Goal: Information Seeking & Learning: Understand process/instructions

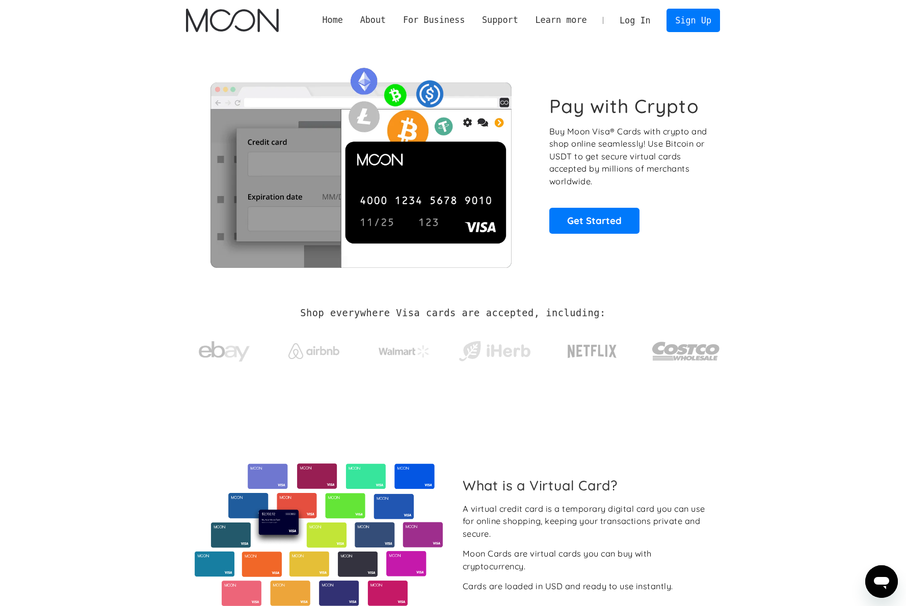
click at [308, 313] on h2 "Shop everywhere Visa cards are accepted, including:" at bounding box center [452, 313] width 305 height 11
drag, startPoint x: 387, startPoint y: 315, endPoint x: 595, endPoint y: 320, distance: 208.9
click at [595, 320] on div "Shop everywhere Visa cards are accepted, including:" at bounding box center [453, 342] width 534 height 68
drag, startPoint x: 566, startPoint y: 130, endPoint x: 675, endPoint y: 142, distance: 109.1
click at [675, 142] on p "Buy Moon Visa® Cards with crypto and shop online seamlessly! Use Bitcoin or USD…" at bounding box center [628, 156] width 159 height 63
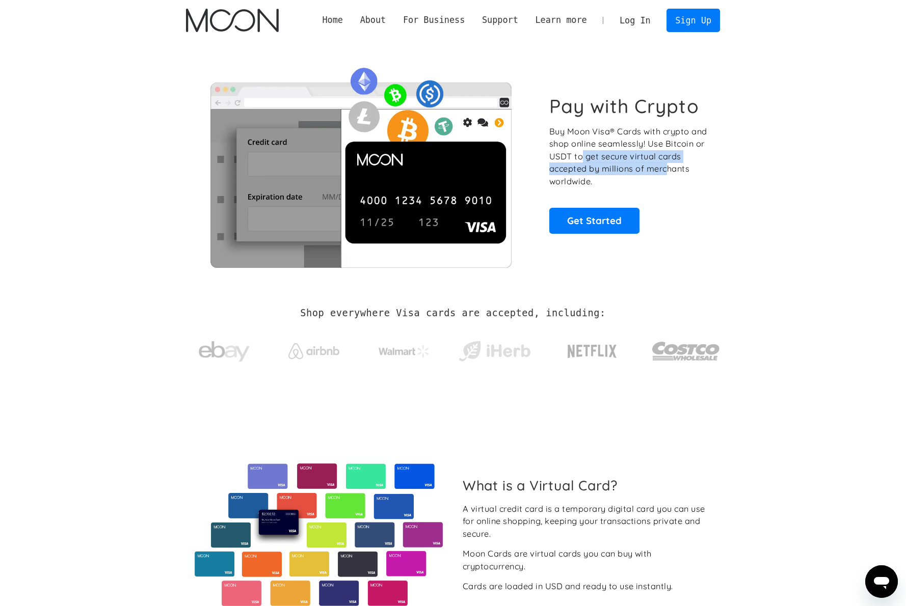
drag, startPoint x: 669, startPoint y: 173, endPoint x: 574, endPoint y: 146, distance: 98.9
click at [579, 149] on p "Buy Moon Visa® Cards with crypto and shop online seamlessly! Use Bitcoin or USD…" at bounding box center [628, 156] width 159 height 63
click at [571, 145] on p "Buy Moon Visa® Cards with crypto and shop online seamlessly! Use Bitcoin or USD…" at bounding box center [628, 156] width 159 height 63
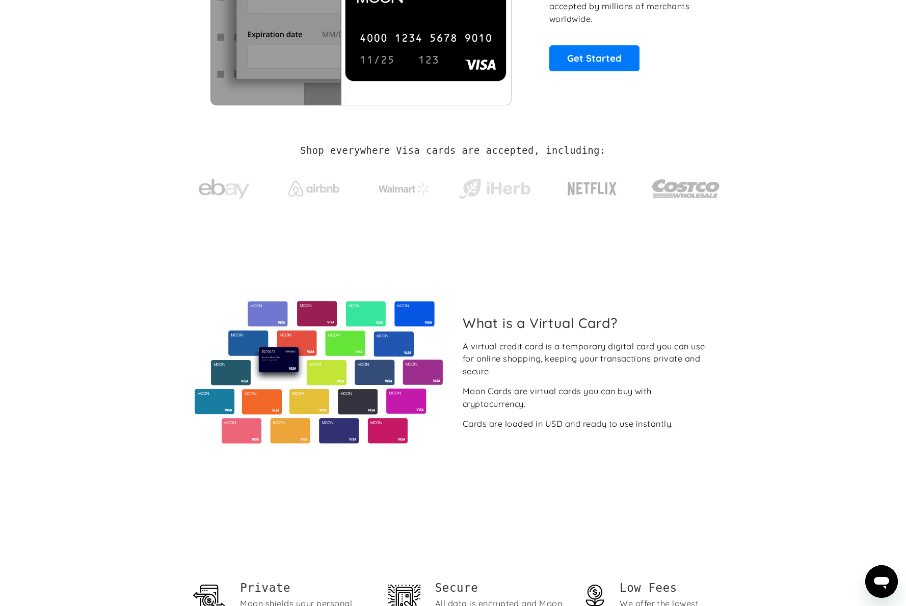
scroll to position [322, 0]
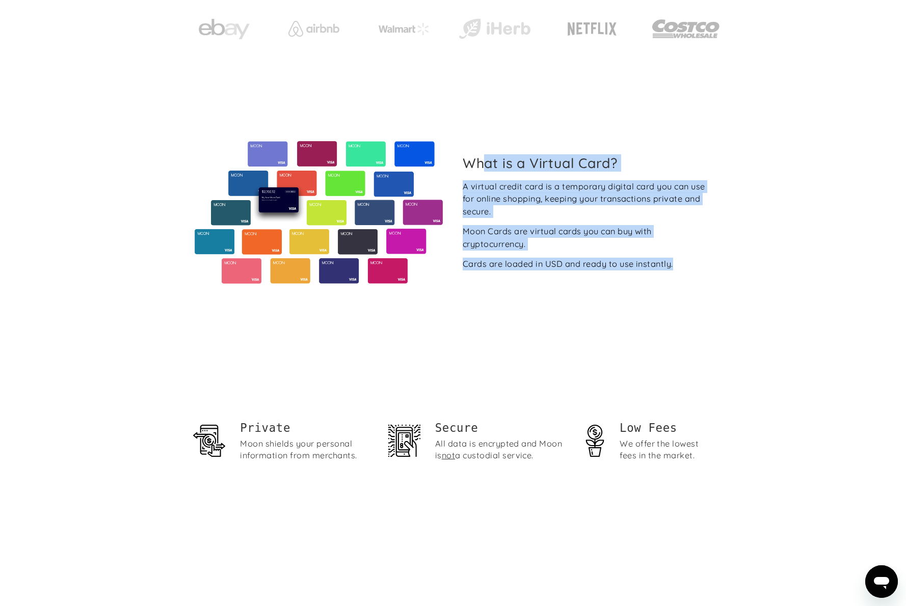
drag, startPoint x: 491, startPoint y: 177, endPoint x: 686, endPoint y: 270, distance: 216.0
click at [686, 270] on div "What is a Virtual Card? A virtual credit card is a temporary digital card you c…" at bounding box center [453, 212] width 534 height 143
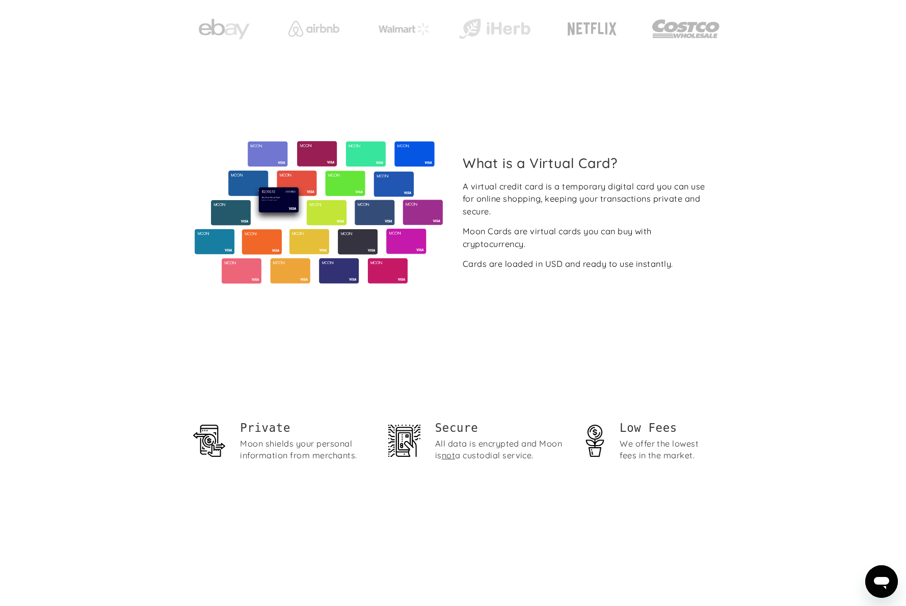
click at [672, 271] on div "What is a Virtual Card? A virtual credit card is a temporary digital card you c…" at bounding box center [453, 212] width 534 height 143
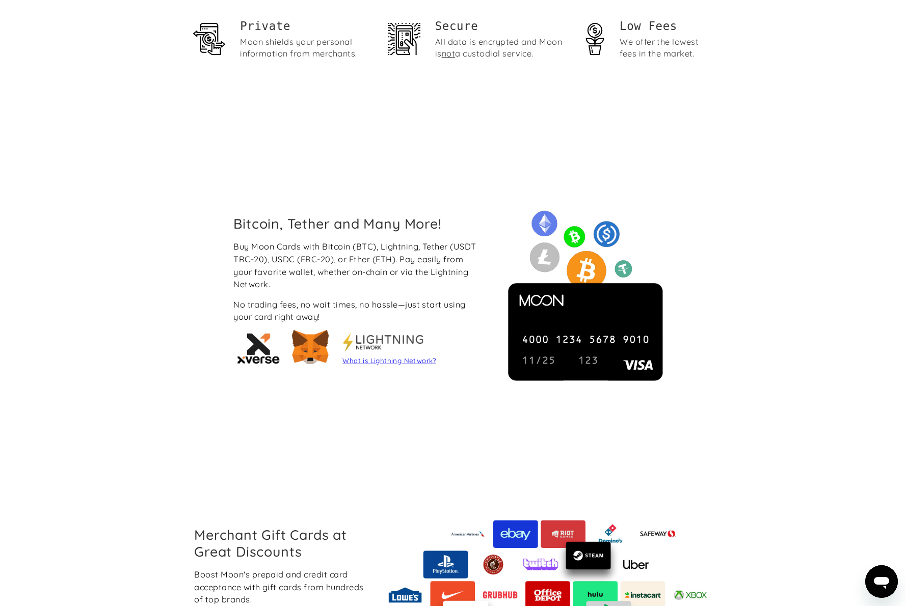
scroll to position [794, 0]
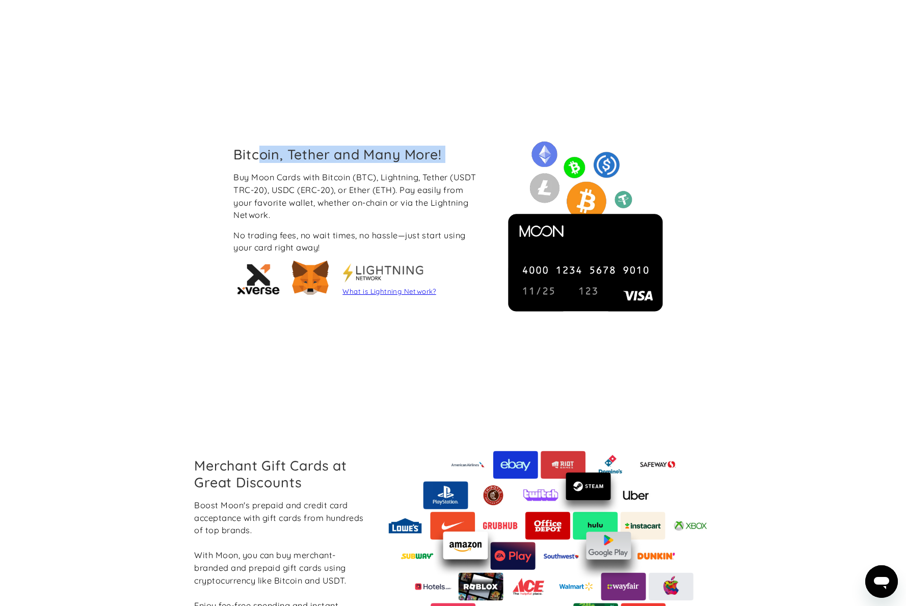
drag, startPoint x: 257, startPoint y: 156, endPoint x: 427, endPoint y: 170, distance: 170.7
click at [429, 170] on div "Bitcoin, Tether and Many More! Buy Moon Cards with Bitcoin (BTC), Lightning, Te…" at bounding box center [357, 223] width 265 height 155
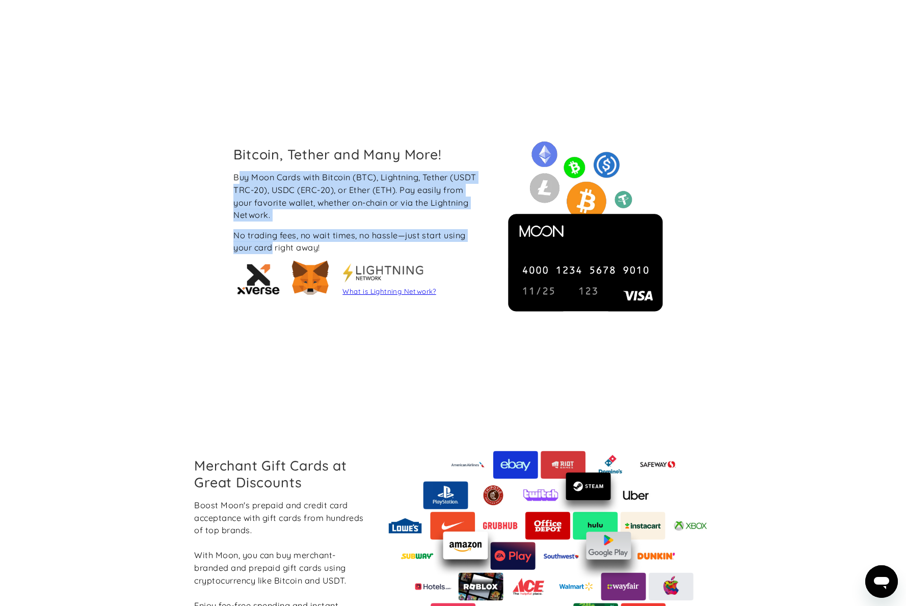
drag, startPoint x: 241, startPoint y: 179, endPoint x: 273, endPoint y: 249, distance: 76.3
click at [272, 248] on div "Buy Moon Cards with Bitcoin (BTC), Lightning, Tether (USDT TRC-20), USDC (ERC-2…" at bounding box center [357, 236] width 249 height 130
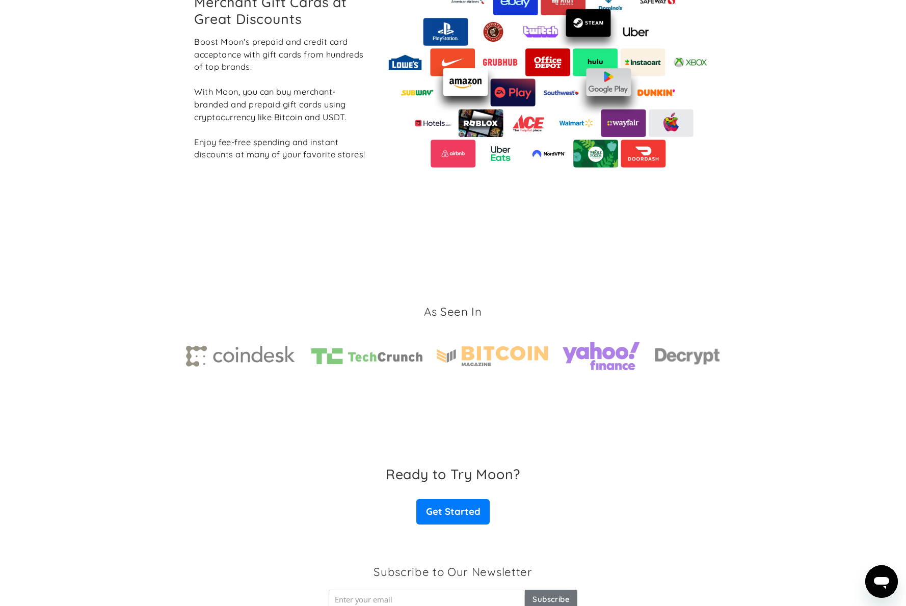
scroll to position [1388, 0]
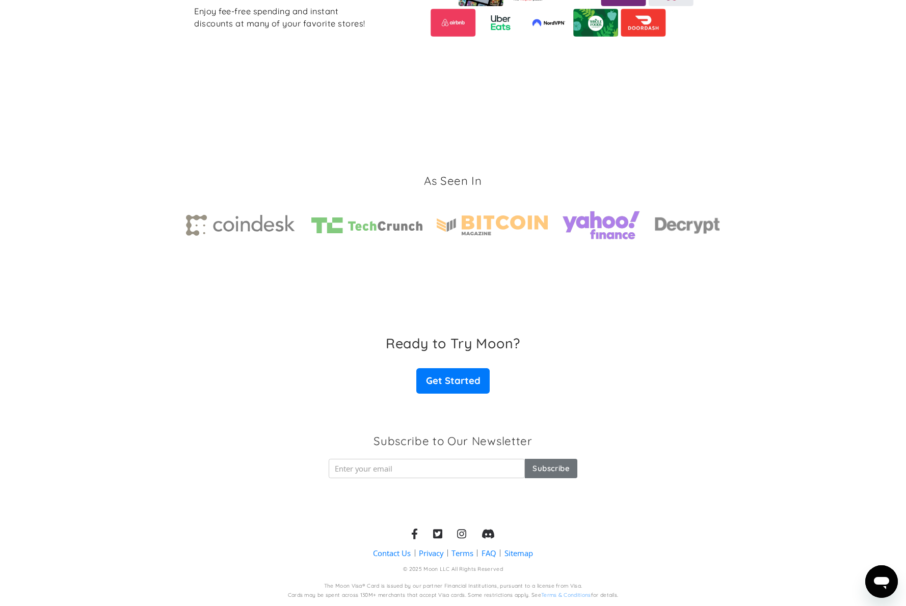
click at [489, 555] on link "FAQ" at bounding box center [488, 553] width 15 height 11
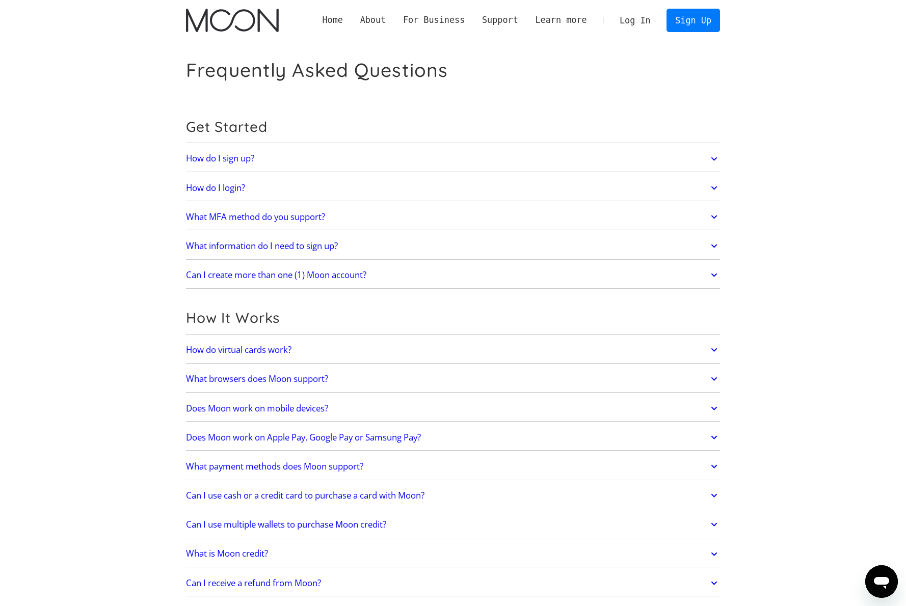
click at [378, 245] on link "What information do I need to sign up?" at bounding box center [453, 245] width 534 height 21
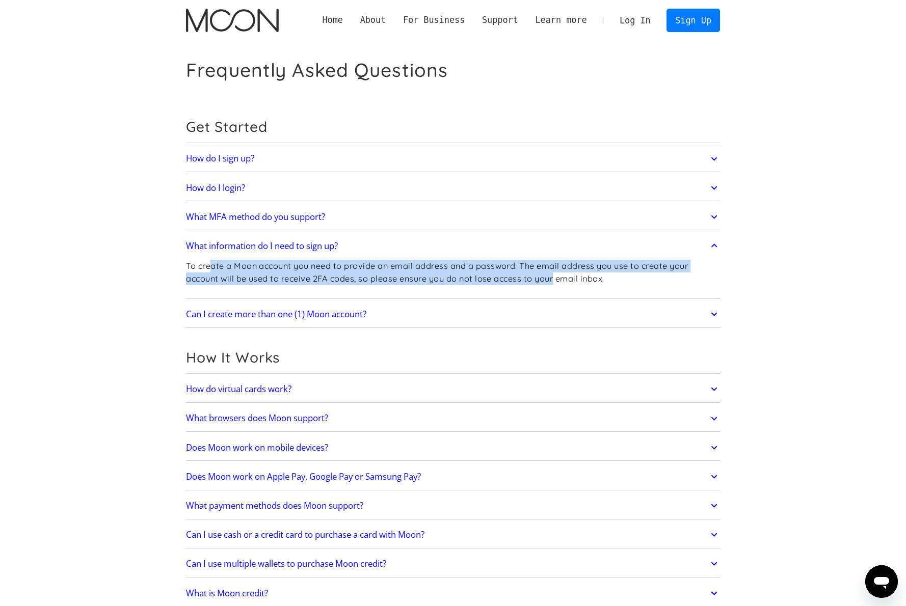
drag, startPoint x: 212, startPoint y: 265, endPoint x: 572, endPoint y: 281, distance: 359.9
click at [557, 280] on p "To create a Moon account you need to provide an email address and a password. T…" at bounding box center [453, 272] width 534 height 25
click at [551, 221] on link "What MFA method do you support?" at bounding box center [453, 216] width 534 height 21
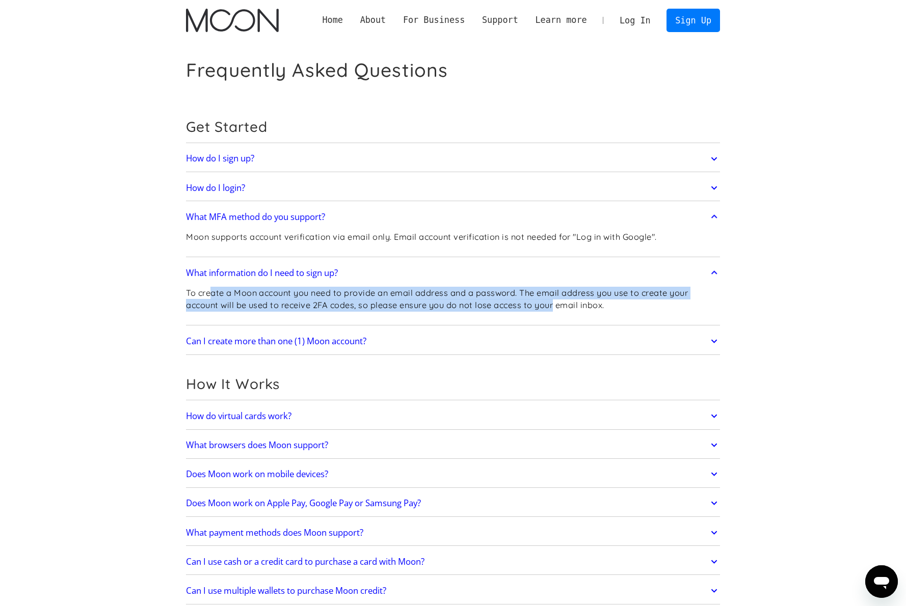
click at [540, 182] on link "How do I login?" at bounding box center [453, 187] width 534 height 21
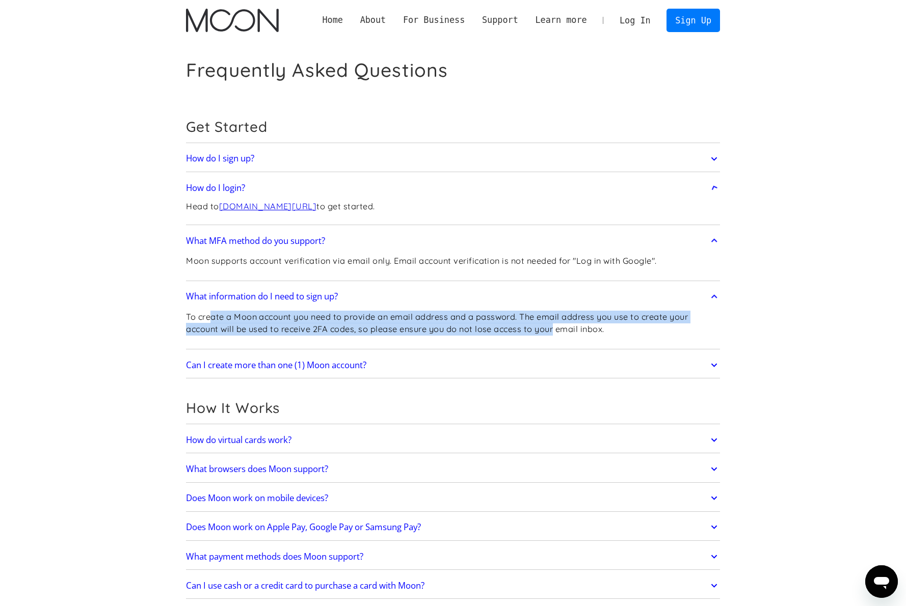
click at [536, 151] on link "How do I sign up?" at bounding box center [453, 158] width 534 height 21
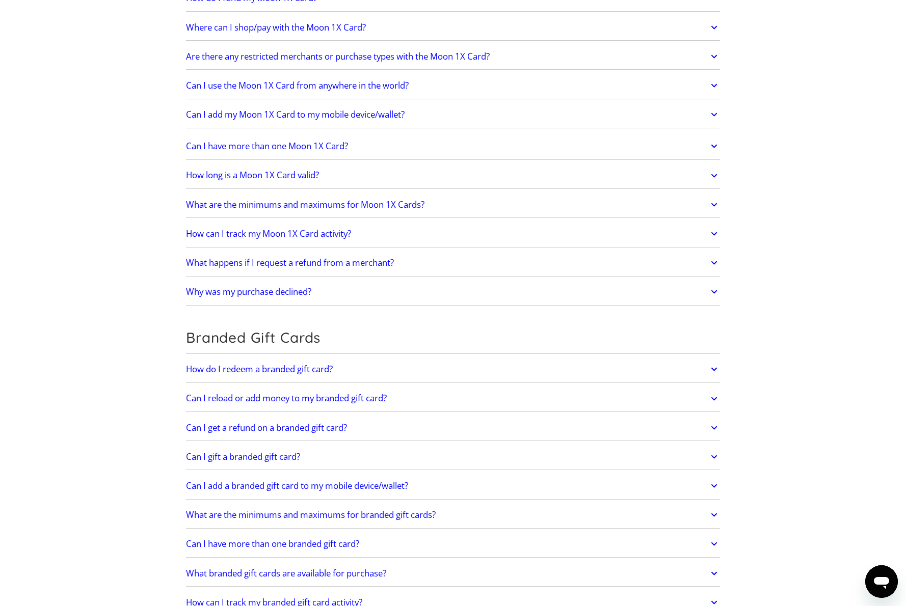
scroll to position [1835, 0]
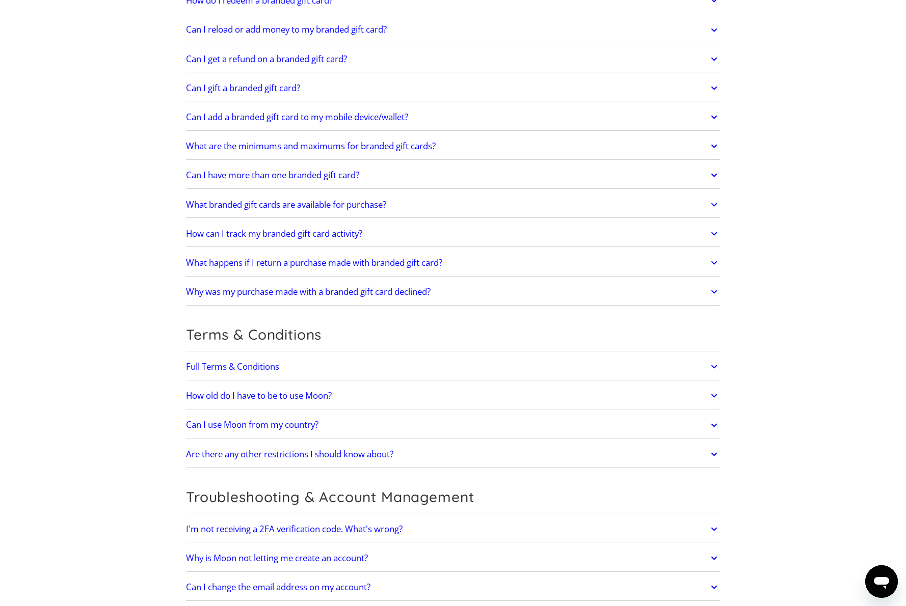
click at [370, 422] on link "Can I use Moon from my country?" at bounding box center [453, 425] width 534 height 21
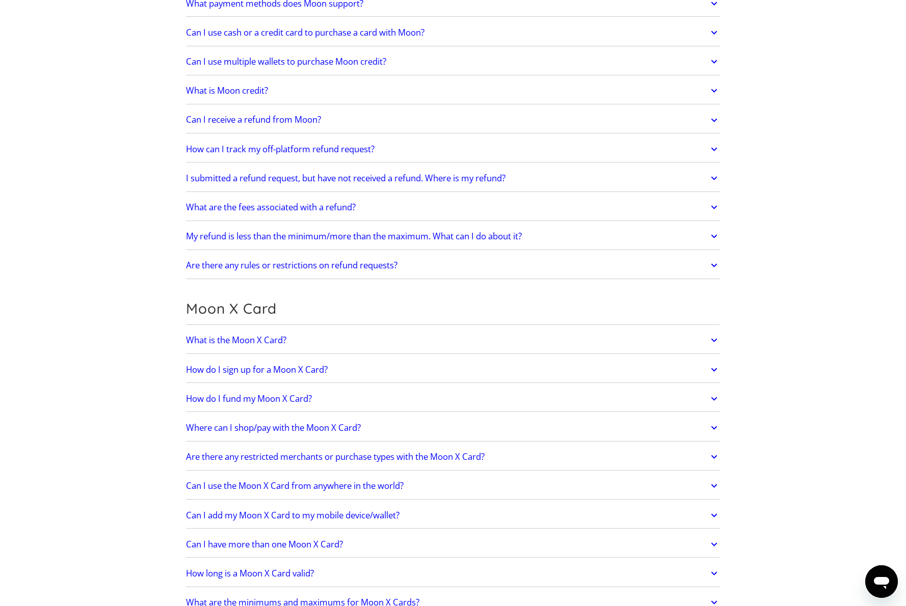
scroll to position [0, 0]
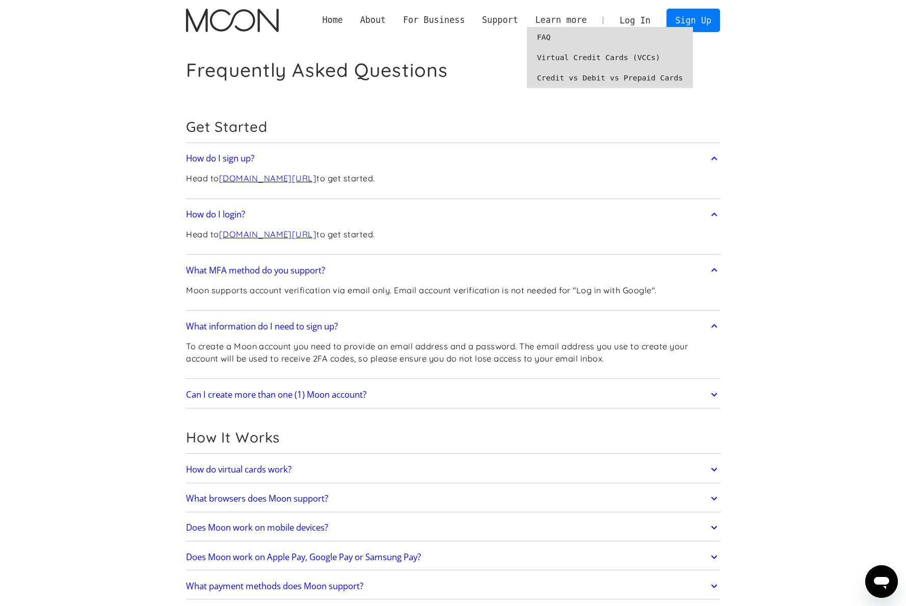
click at [588, 60] on link "Virtual Credit Cards (VCCs)" at bounding box center [610, 57] width 167 height 20
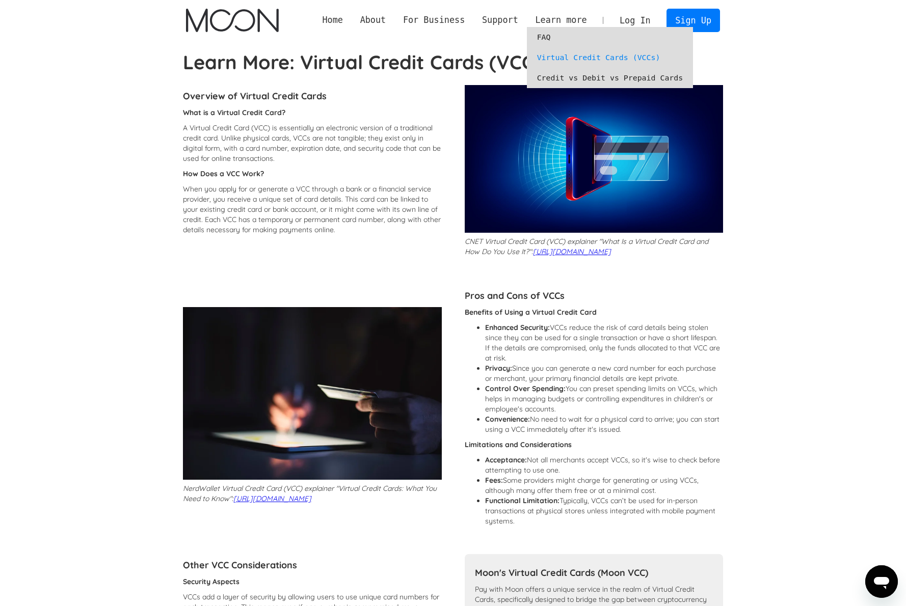
click at [596, 81] on link "Credit vs Debit vs Prepaid Cards" at bounding box center [610, 78] width 167 height 20
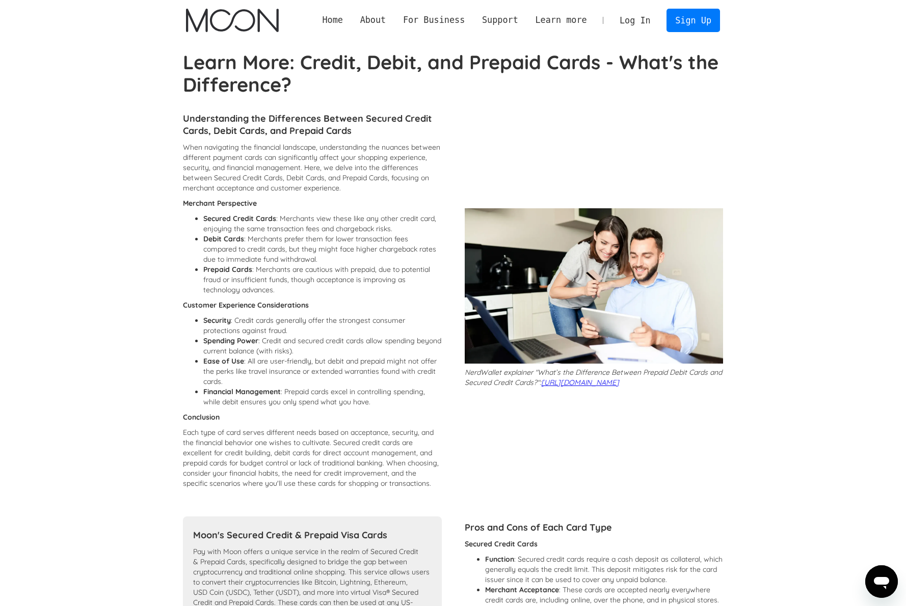
click at [233, 14] on img "home" at bounding box center [232, 20] width 92 height 23
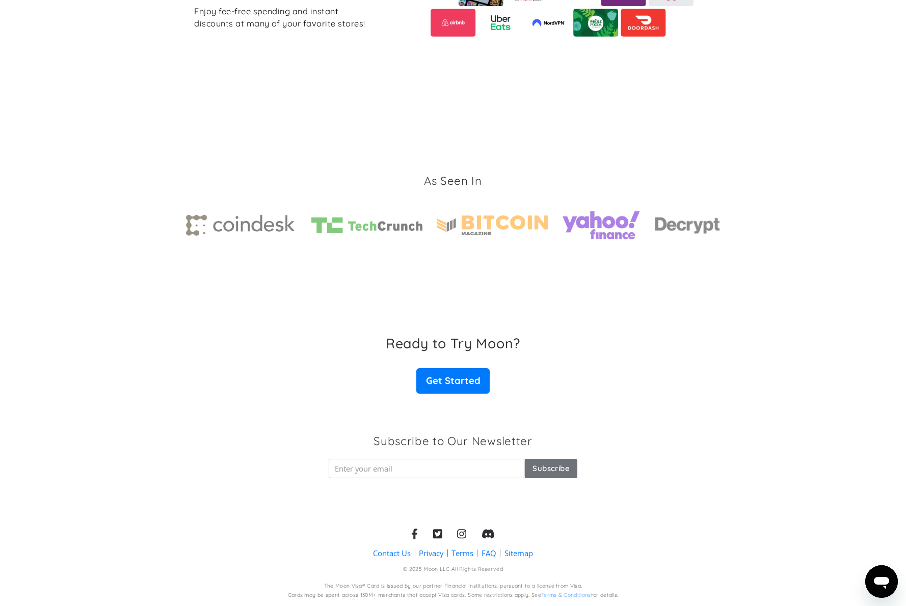
scroll to position [1387, 0]
click at [446, 379] on link "Get Started" at bounding box center [452, 381] width 73 height 25
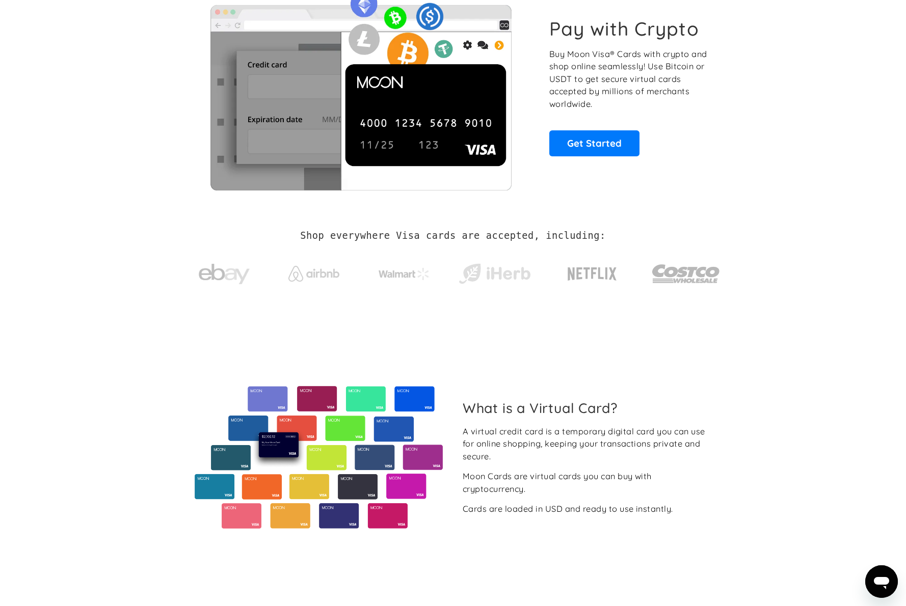
scroll to position [0, 0]
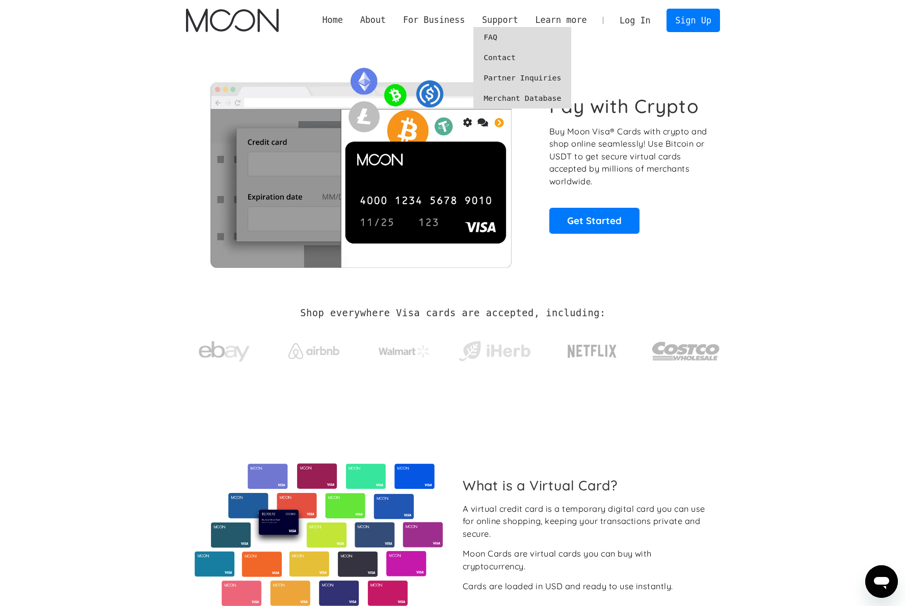
click at [503, 36] on link "FAQ" at bounding box center [522, 37] width 98 height 20
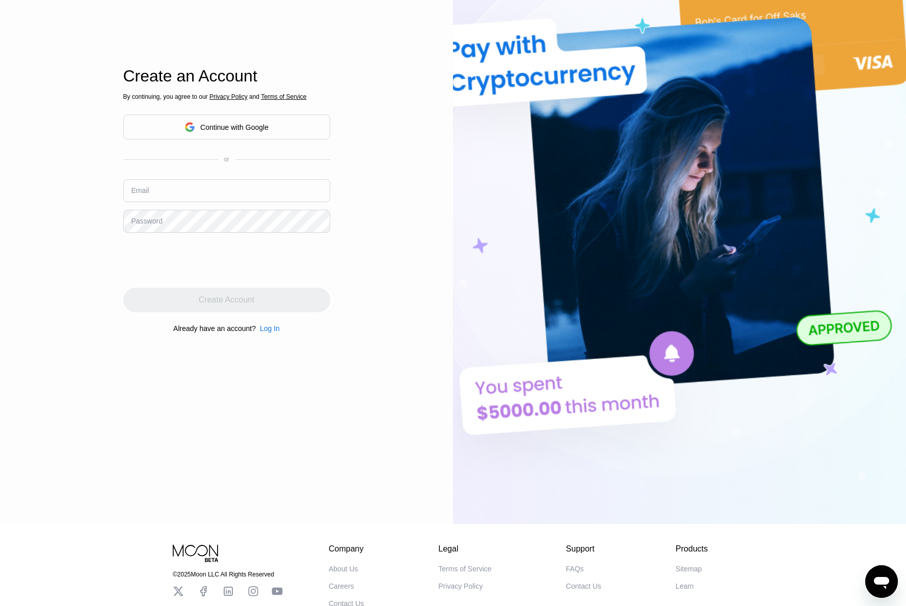
scroll to position [211, 0]
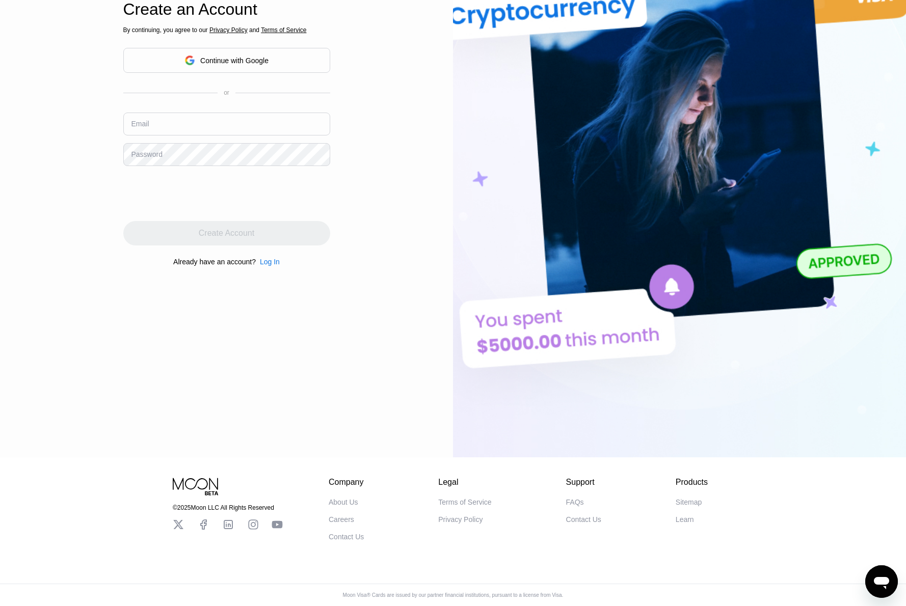
drag, startPoint x: 209, startPoint y: 531, endPoint x: 203, endPoint y: 530, distance: 6.1
click at [209, 531] on div at bounding box center [228, 525] width 110 height 12
click at [203, 530] on icon at bounding box center [203, 525] width 12 height 12
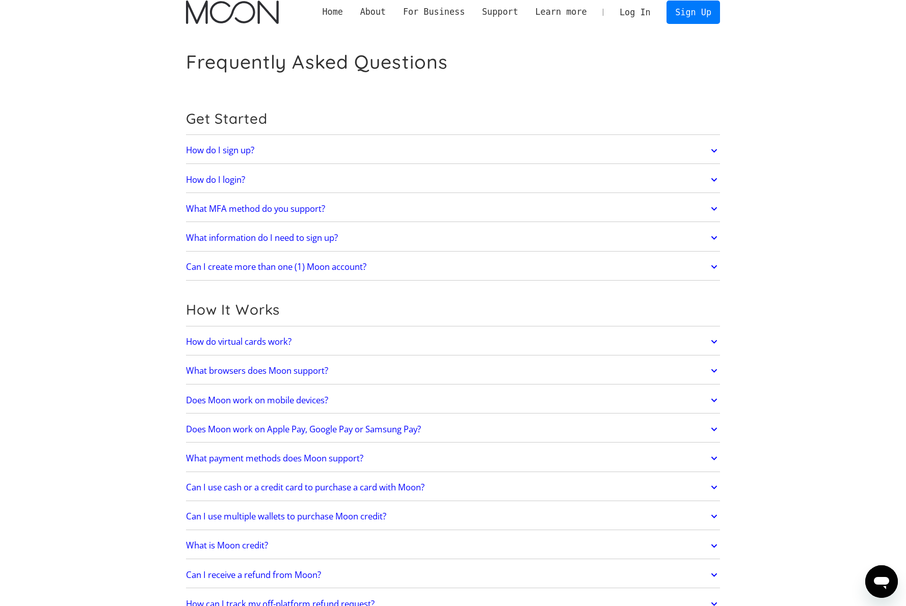
scroll to position [8, 0]
click at [243, 237] on h2 "What information do I need to sign up?" at bounding box center [262, 238] width 152 height 10
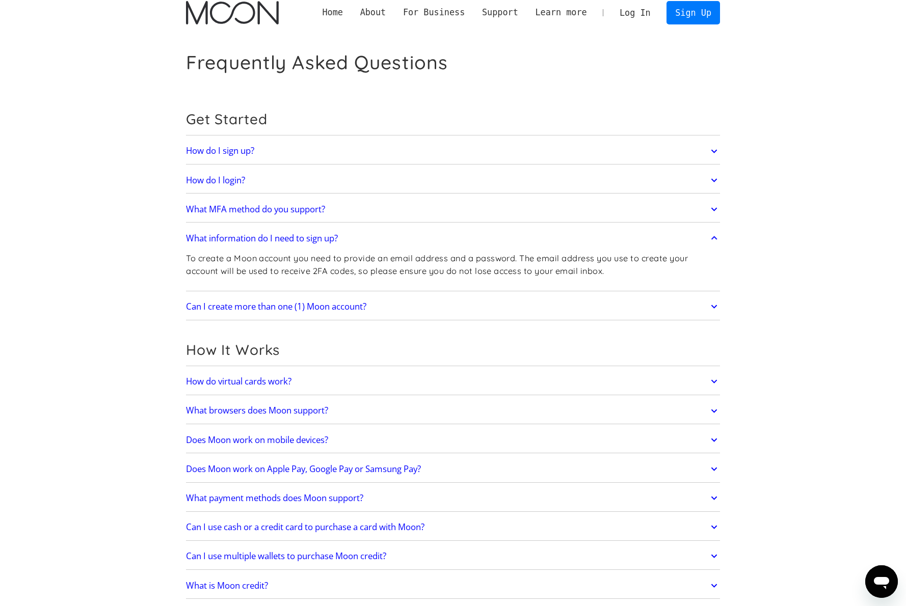
scroll to position [0, 0]
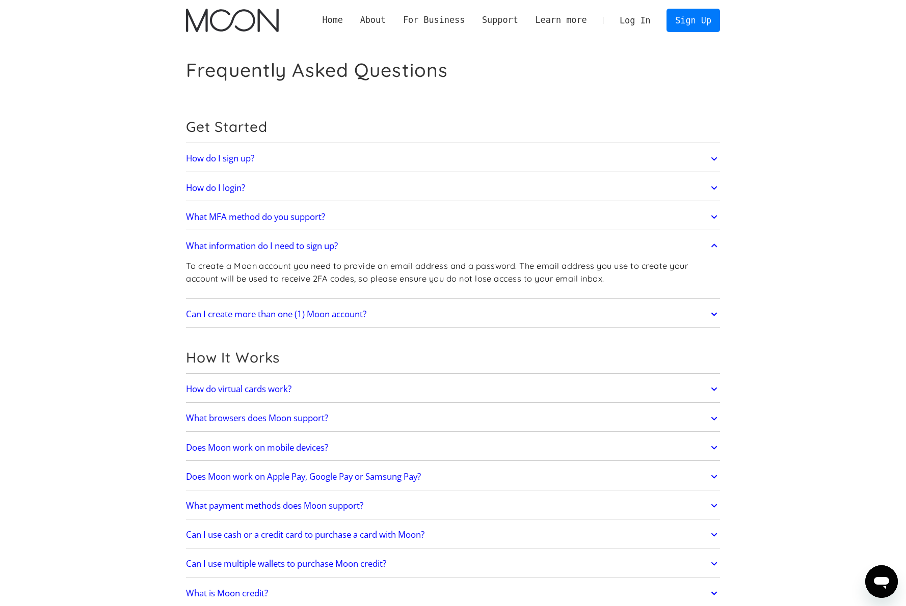
click at [290, 156] on link "How do I sign up?" at bounding box center [453, 158] width 534 height 21
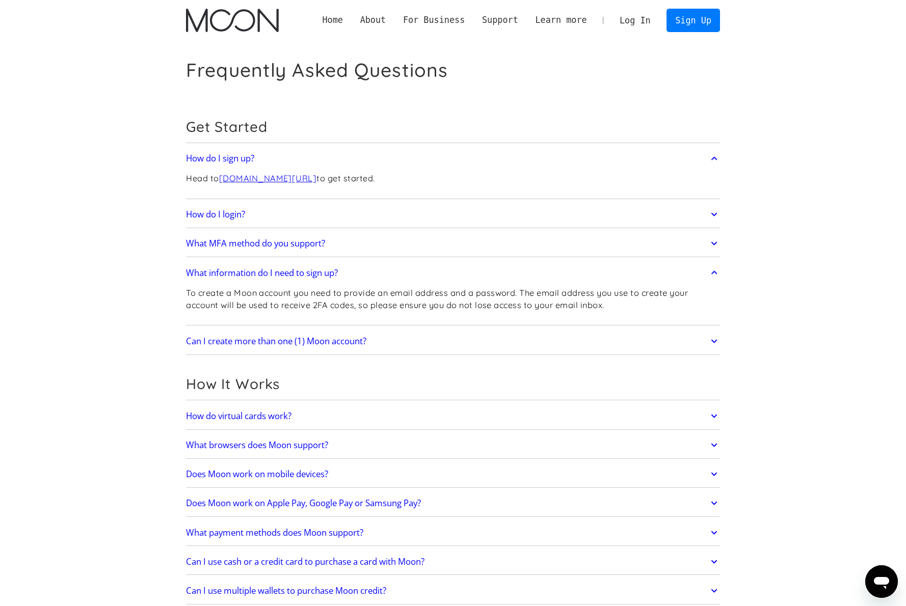
click at [247, 24] on img "home" at bounding box center [232, 20] width 92 height 23
